Goal: Check status: Check status

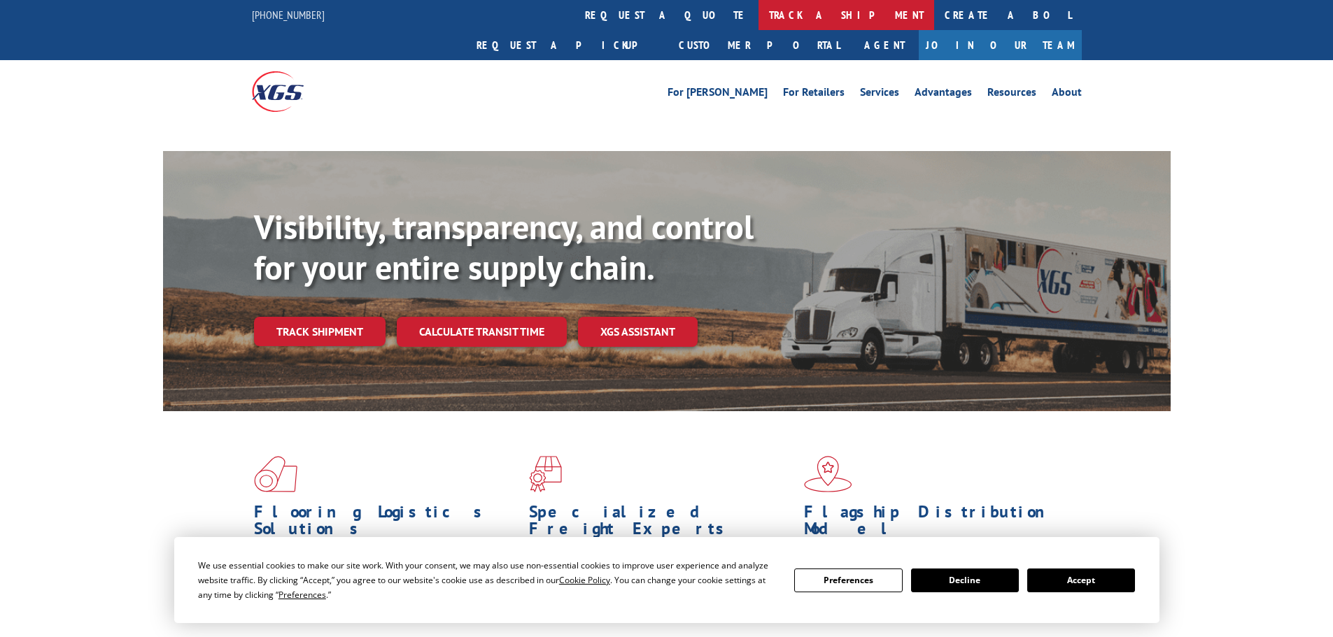
click at [759, 13] on link "track a shipment" at bounding box center [847, 15] width 176 height 30
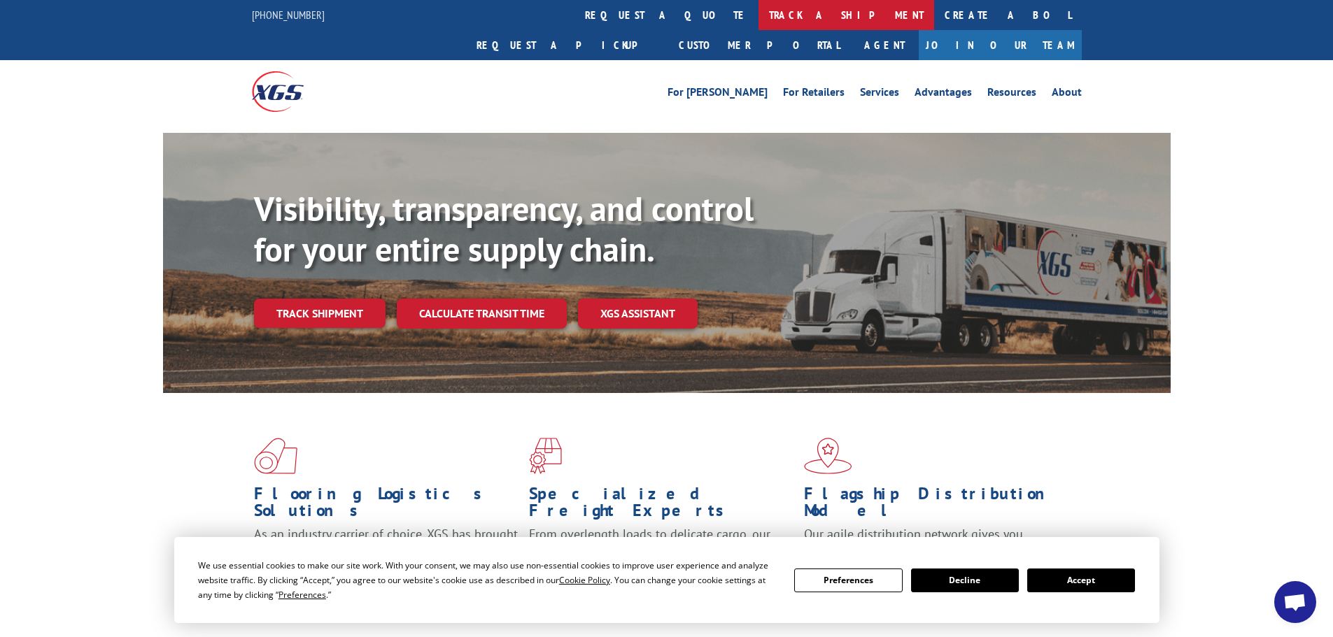
click at [759, 13] on link "track a shipment" at bounding box center [847, 15] width 176 height 30
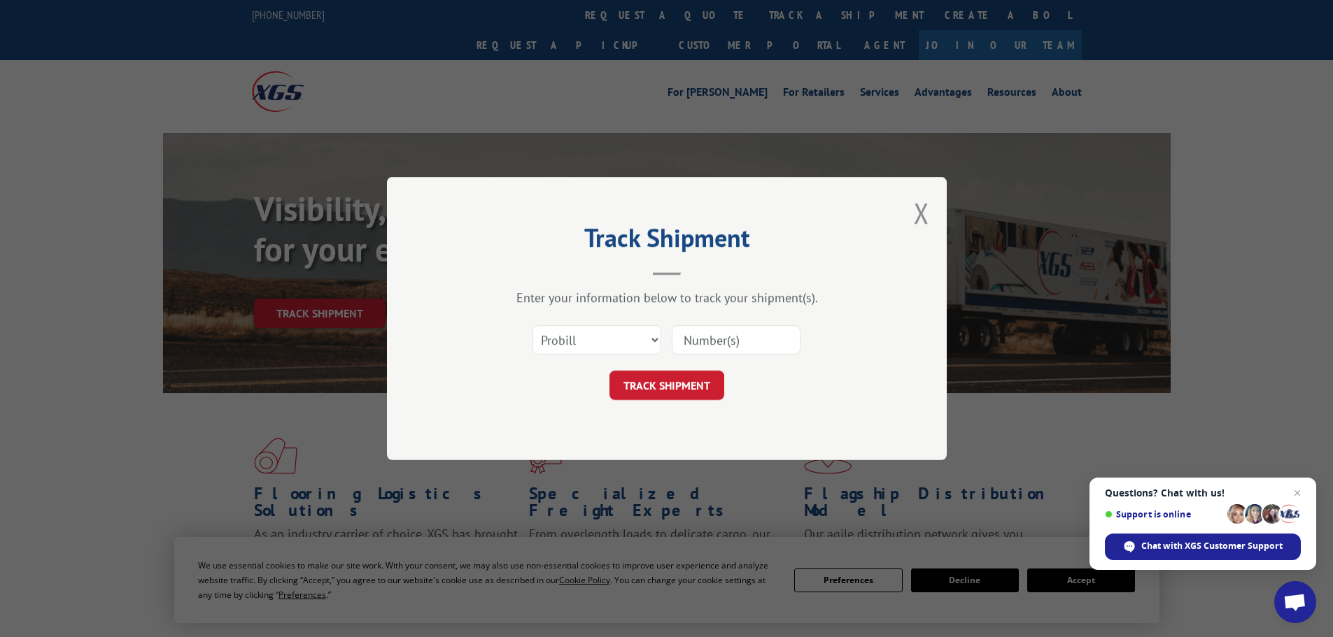
click at [695, 339] on input at bounding box center [736, 339] width 129 height 29
paste input "16755684"
type input "16755684"
click at [699, 388] on button "TRACK SHIPMENT" at bounding box center [667, 385] width 115 height 29
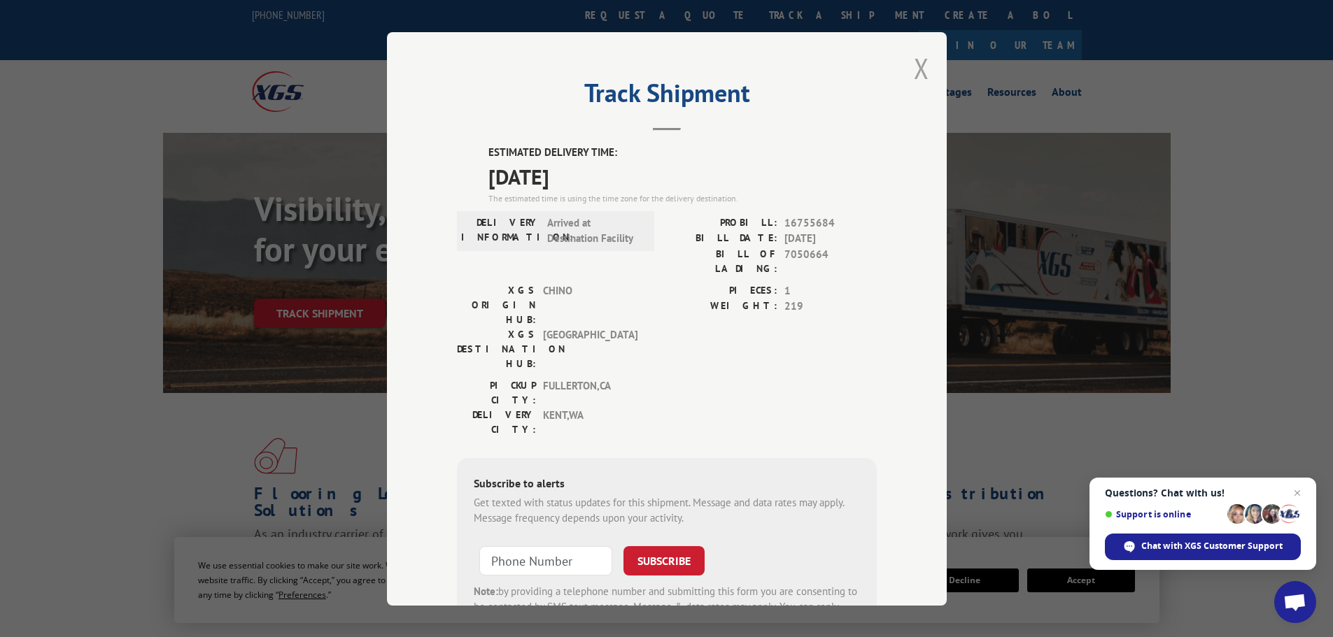
click at [921, 59] on button "Close modal" at bounding box center [921, 68] width 15 height 37
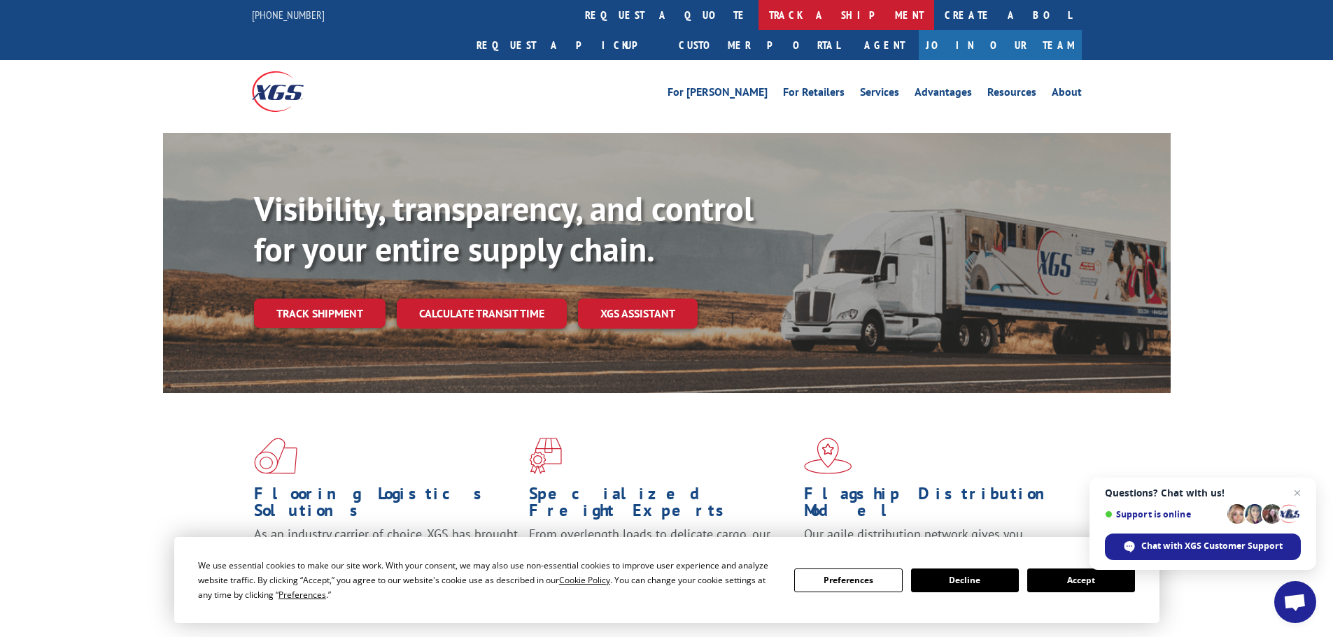
click at [759, 17] on link "track a shipment" at bounding box center [847, 15] width 176 height 30
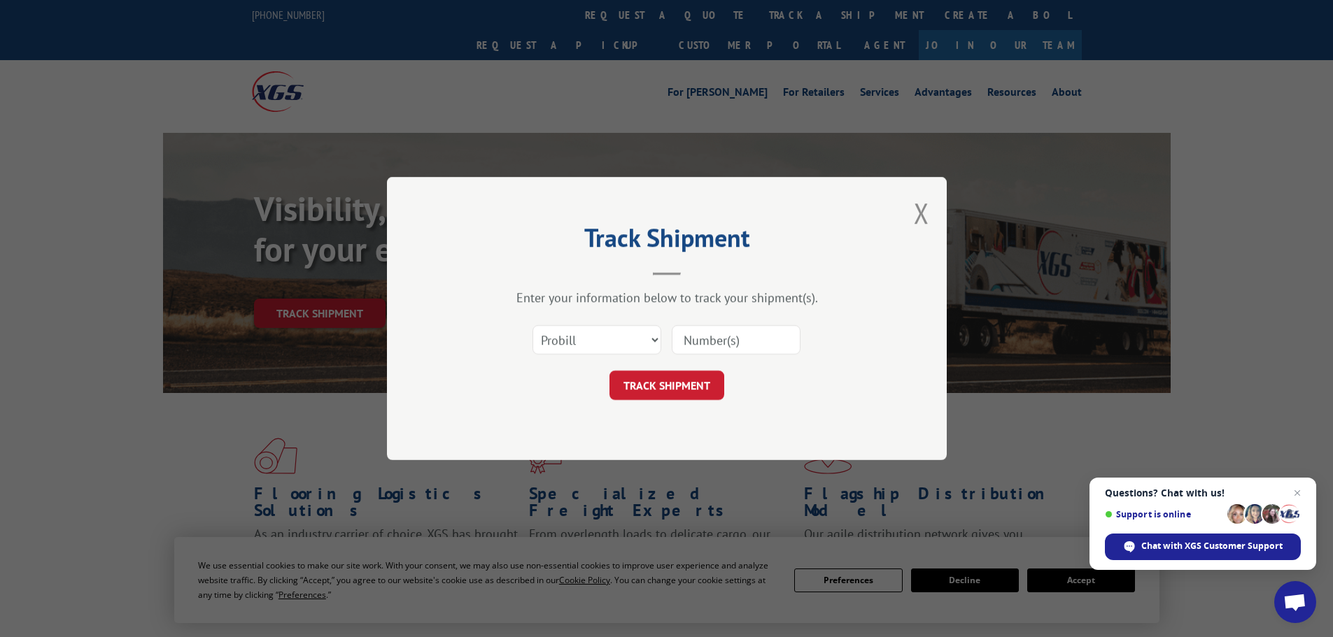
click at [699, 331] on input at bounding box center [736, 339] width 129 height 29
paste input "17233485"
type input "17233485"
click at [684, 387] on button "TRACK SHIPMENT" at bounding box center [667, 385] width 115 height 29
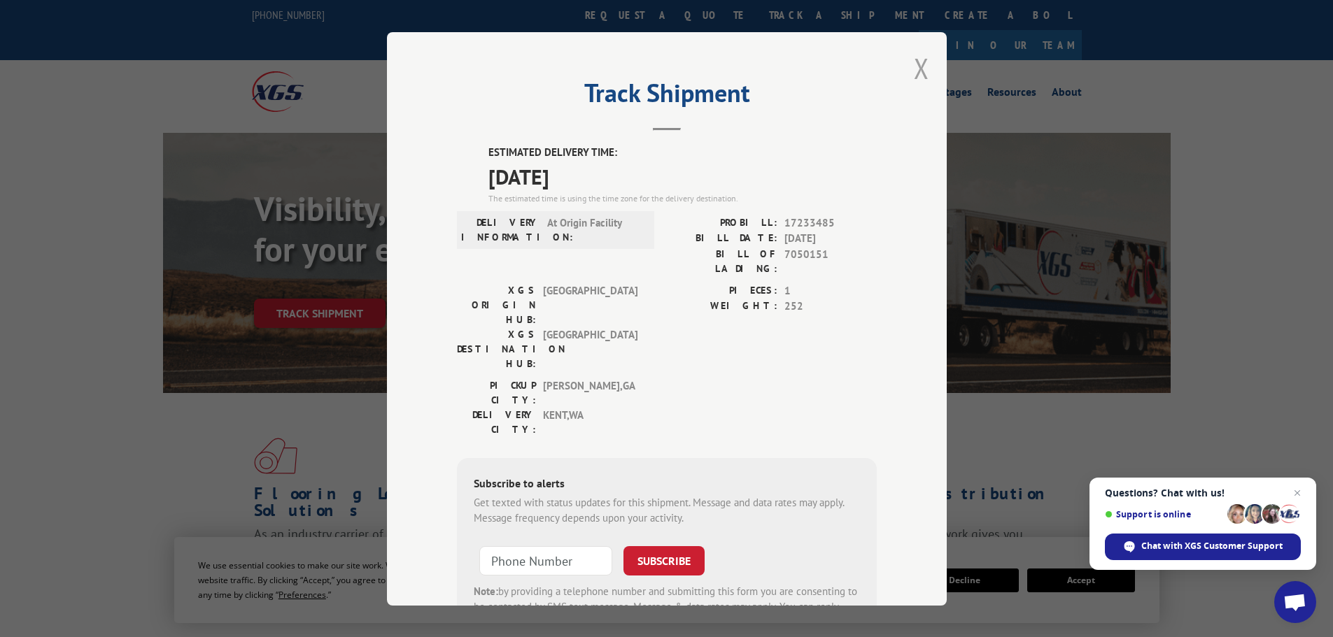
click at [914, 75] on button "Close modal" at bounding box center [921, 68] width 15 height 37
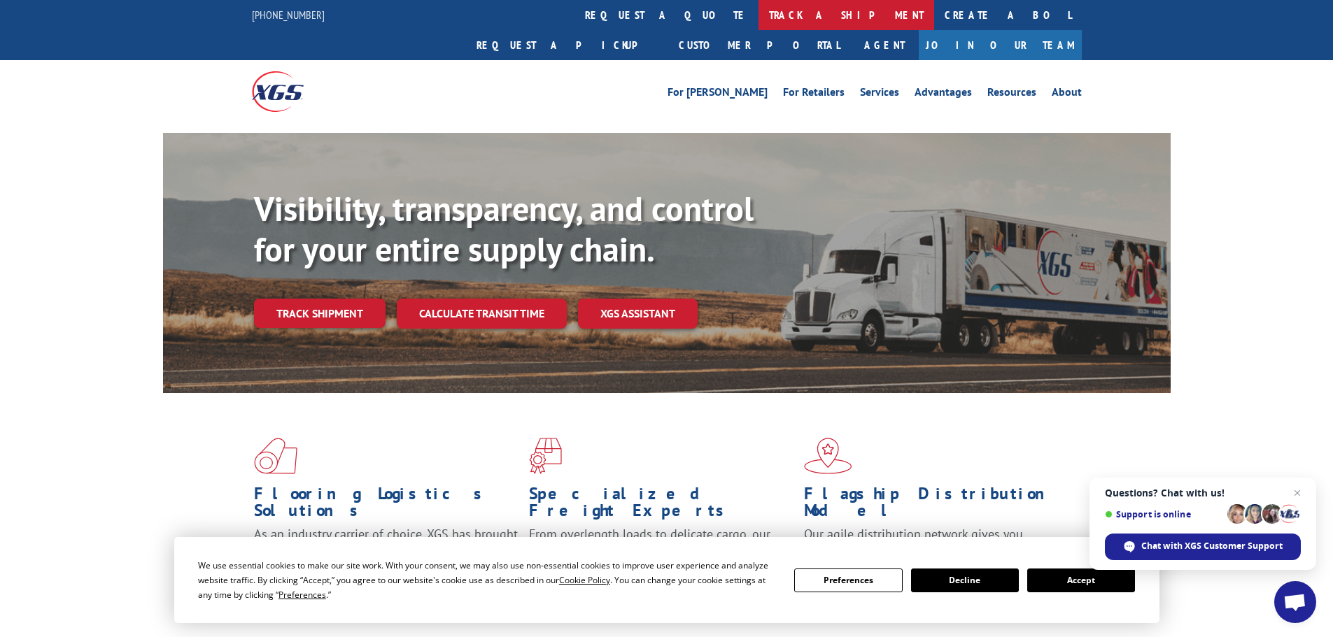
click at [759, 9] on link "track a shipment" at bounding box center [847, 15] width 176 height 30
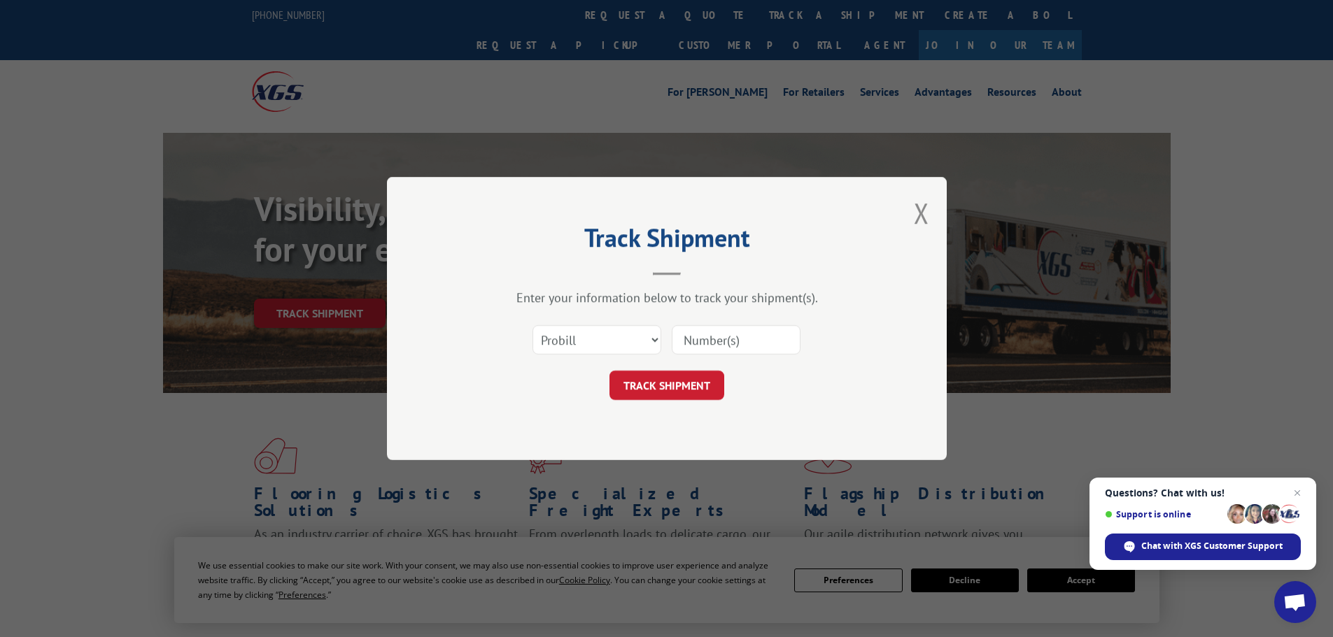
click at [706, 343] on input at bounding box center [736, 339] width 129 height 29
paste input "17478760"
type input "17478760"
click at [688, 381] on button "TRACK SHIPMENT" at bounding box center [667, 385] width 115 height 29
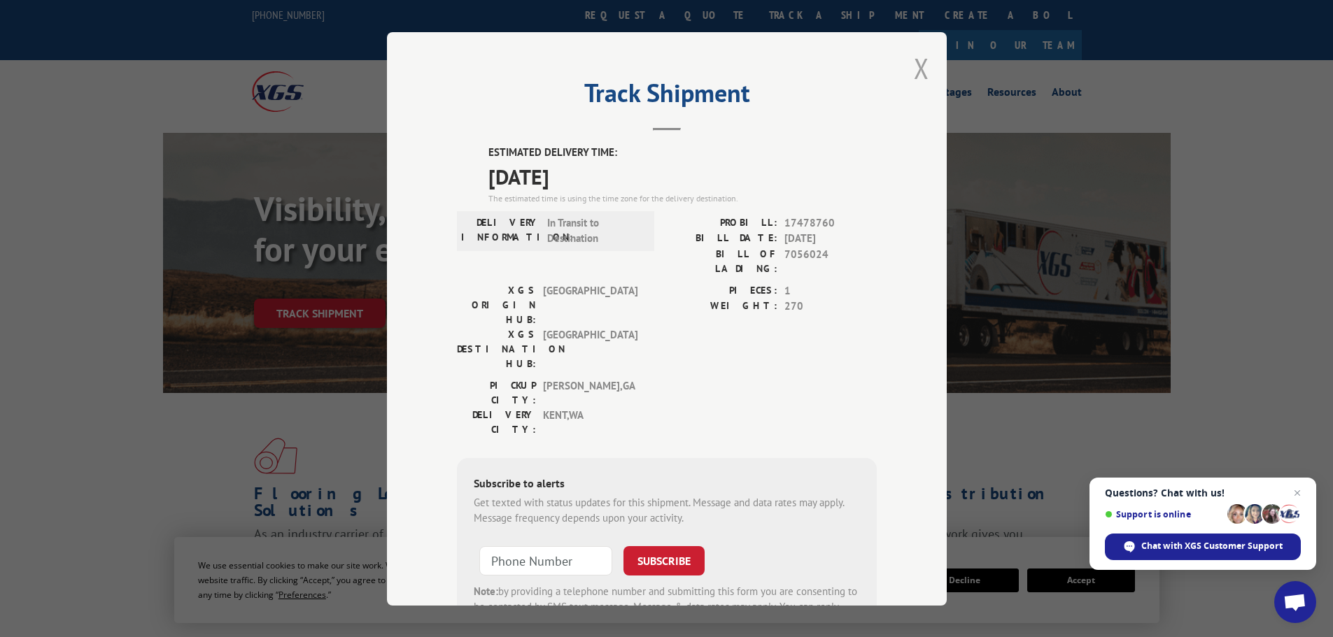
click at [920, 69] on button "Close modal" at bounding box center [921, 68] width 15 height 37
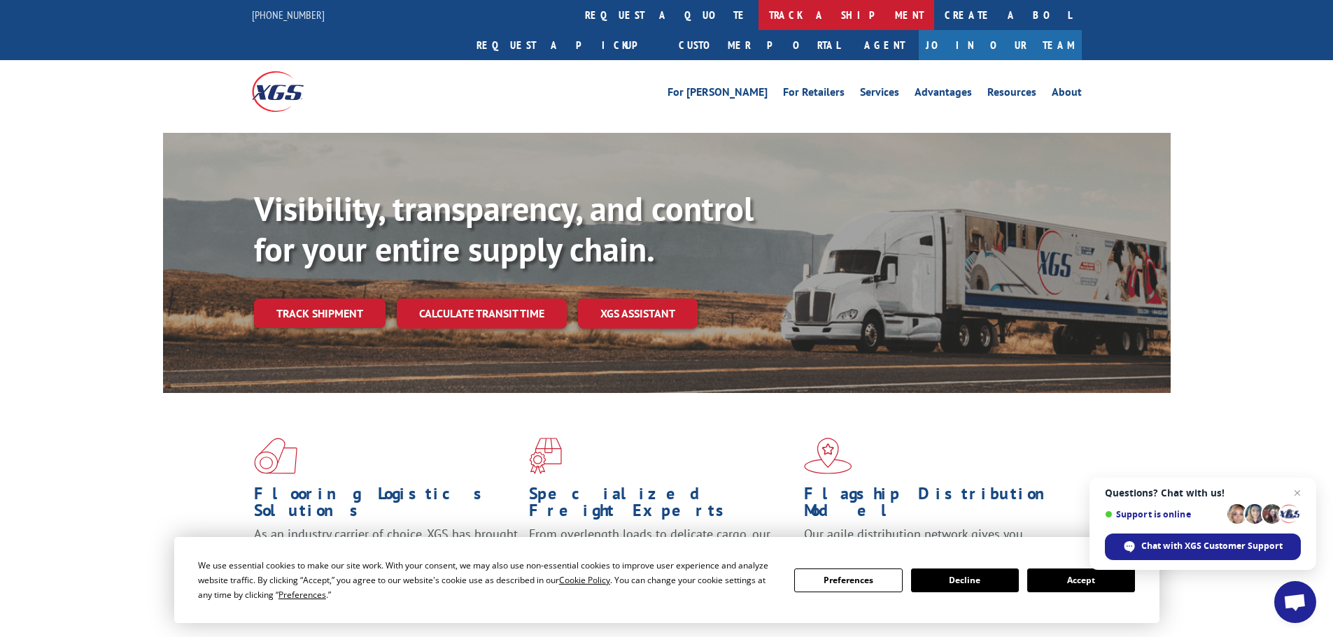
click at [759, 16] on link "track a shipment" at bounding box center [847, 15] width 176 height 30
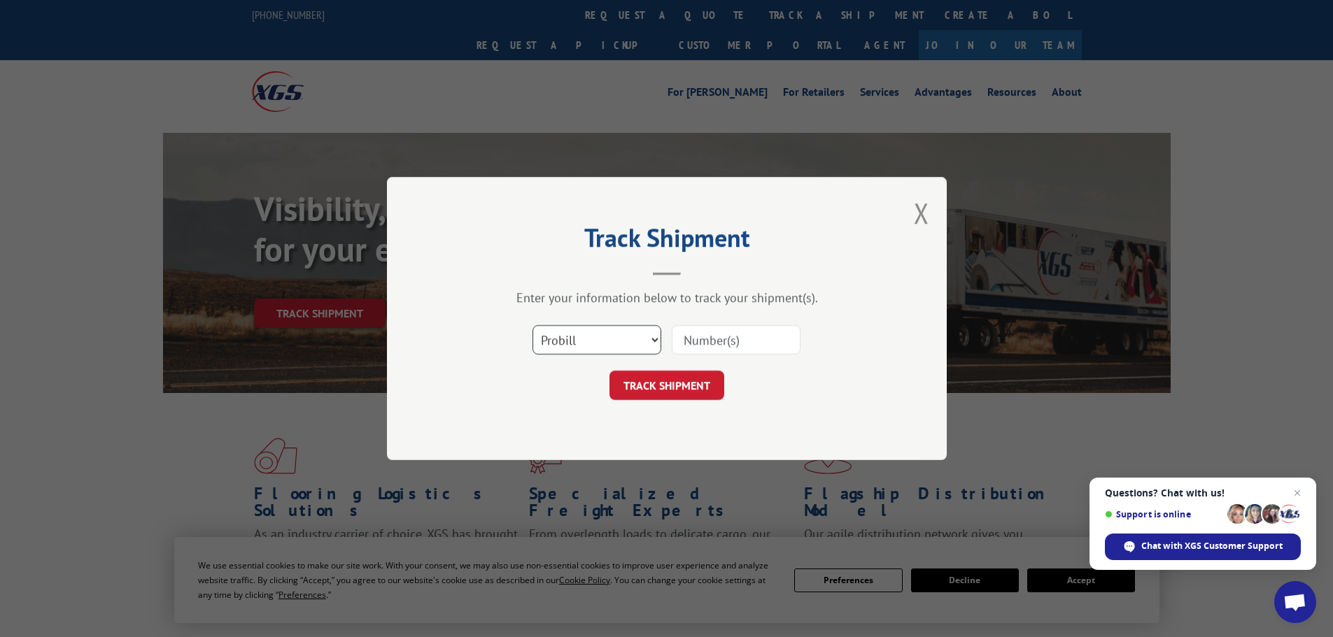
click at [590, 337] on select "Select category... Probill BOL PO" at bounding box center [597, 339] width 129 height 29
select select "bol"
click at [533, 325] on select "Select category... Probill BOL PO" at bounding box center [597, 339] width 129 height 29
click at [724, 339] on input at bounding box center [736, 339] width 129 height 29
paste input "5524061"
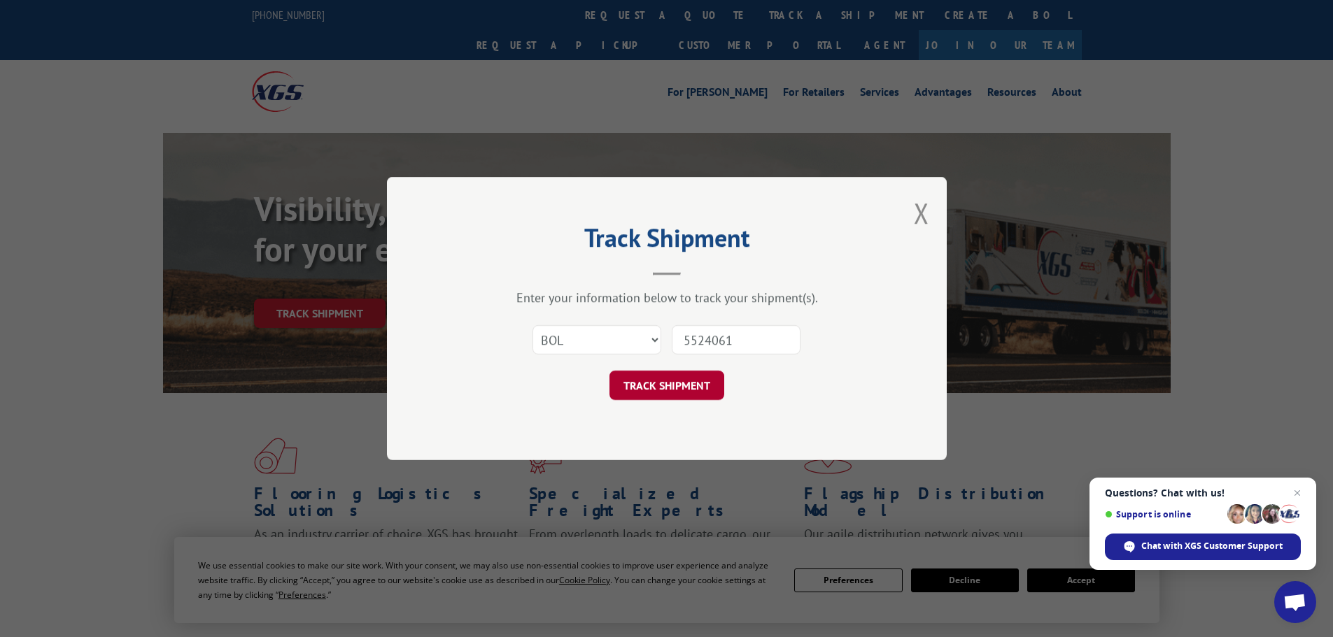
type input "5524061"
click at [675, 383] on button "TRACK SHIPMENT" at bounding box center [667, 385] width 115 height 29
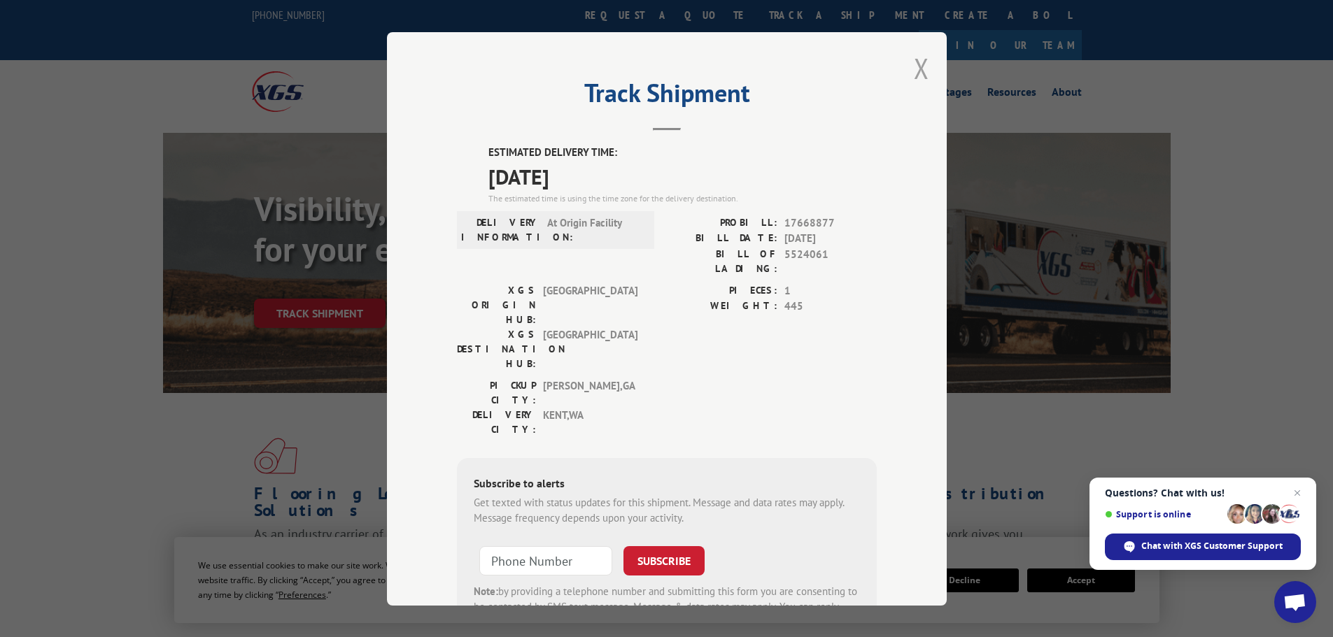
click at [914, 66] on button "Close modal" at bounding box center [921, 68] width 15 height 37
